Goal: Task Accomplishment & Management: Use online tool/utility

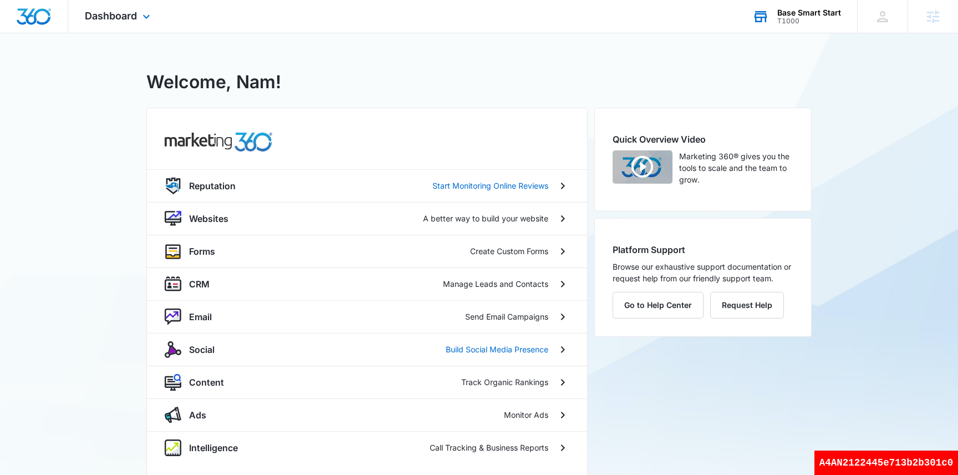
click at [798, 21] on div "T1000" at bounding box center [809, 21] width 64 height 8
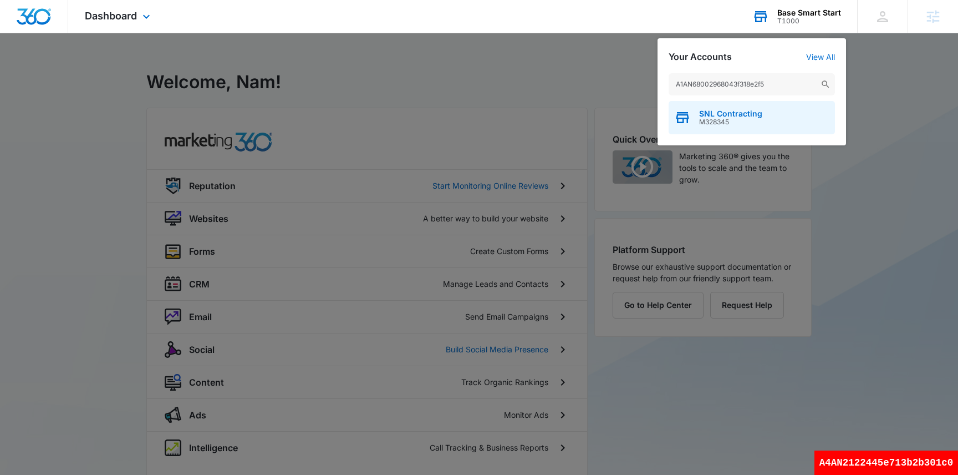
type input "A1AN68002968043f318e2f5"
click at [727, 120] on span "M328345" at bounding box center [730, 122] width 63 height 8
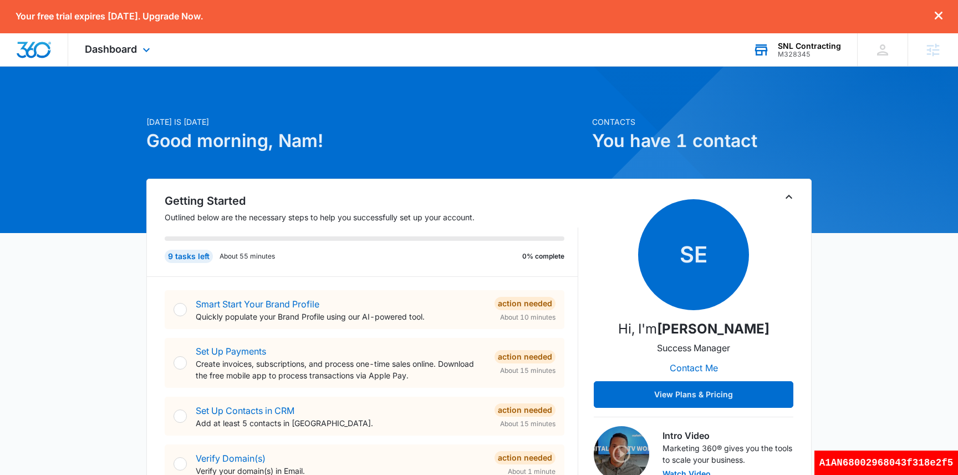
click at [138, 43] on div "Dashboard Apps Reputation Websites Forms CRM Email Social Payments Content Ads …" at bounding box center [118, 49] width 101 height 33
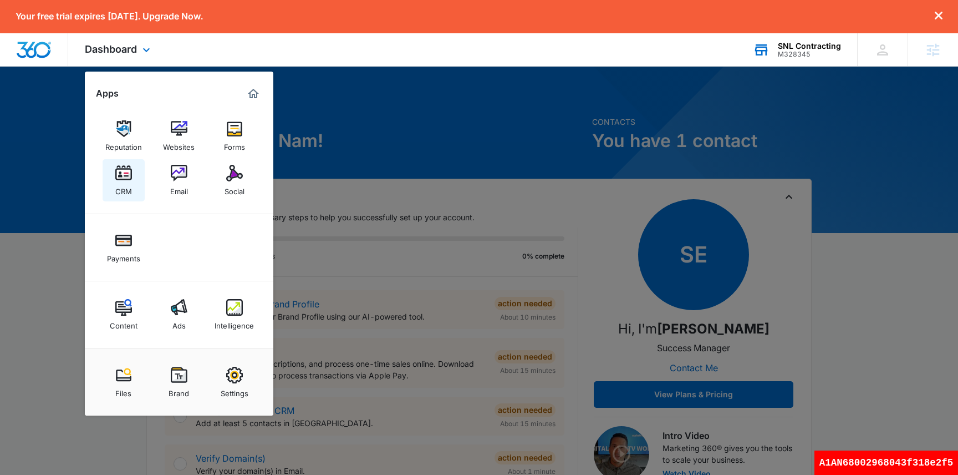
click at [130, 186] on div "CRM" at bounding box center [123, 188] width 17 height 14
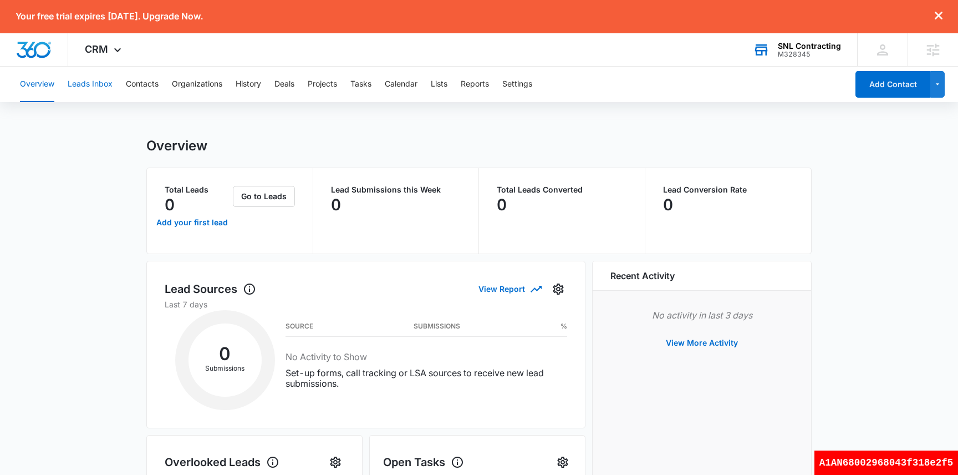
click at [88, 88] on button "Leads Inbox" at bounding box center [90, 84] width 45 height 35
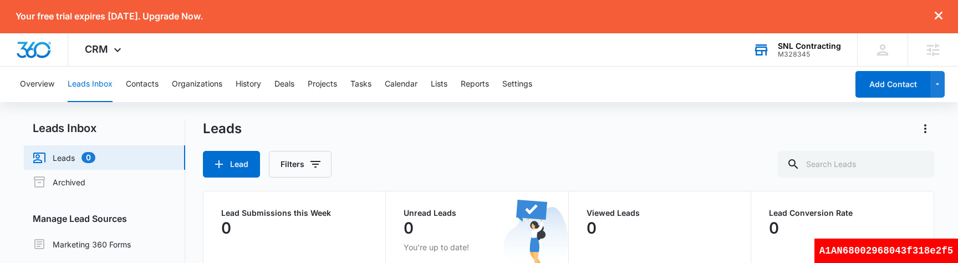
drag, startPoint x: 393, startPoint y: 123, endPoint x: 690, endPoint y: 7, distance: 319.2
click at [0, 0] on div "Your free trial expires [DATE]. Upgrade Now. CRM Apps Reputation Websites Forms…" at bounding box center [479, 202] width 958 height 405
